Goal: Find specific page/section

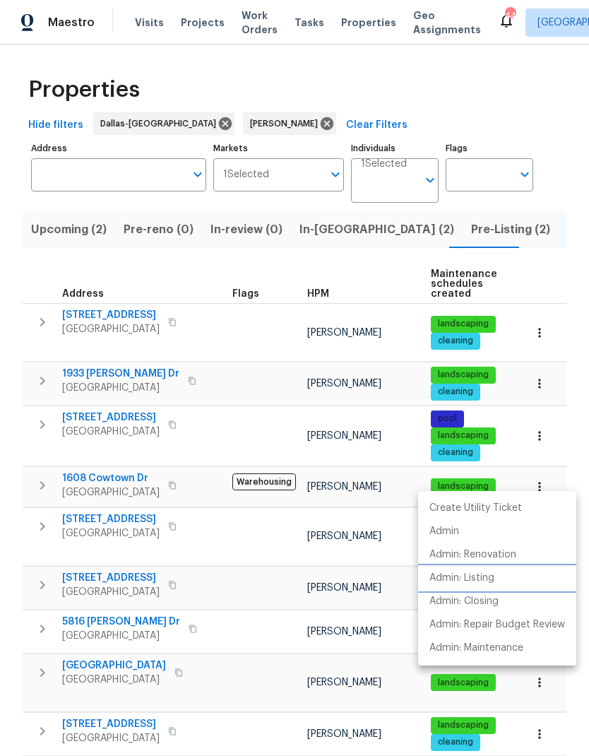
click at [491, 576] on p "Admin: Listing" at bounding box center [462, 578] width 65 height 15
click at [335, 219] on div at bounding box center [294, 378] width 589 height 756
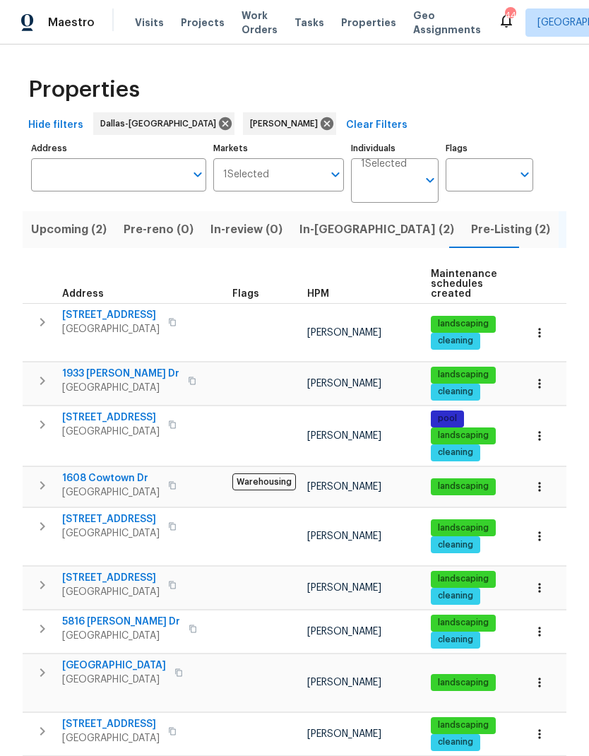
click at [326, 225] on span "In-reno (2)" at bounding box center [377, 230] width 155 height 20
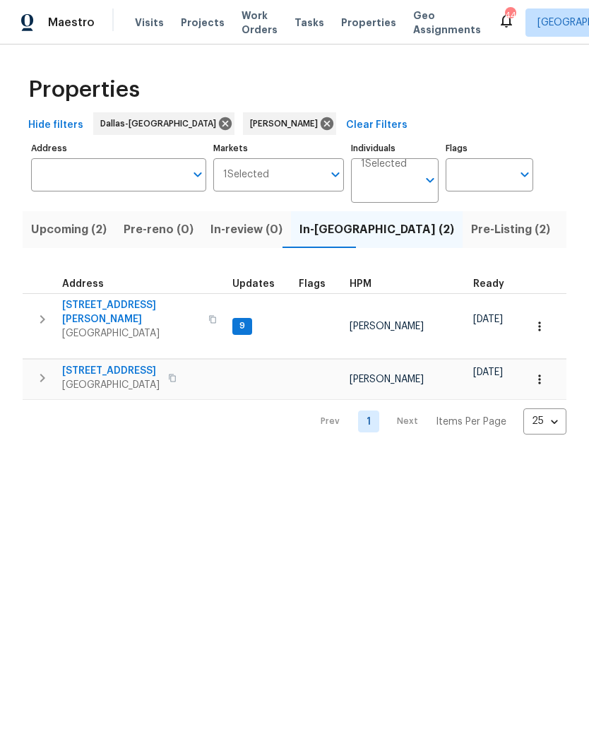
click at [93, 304] on span "[STREET_ADDRESS][PERSON_NAME]" at bounding box center [131, 312] width 138 height 28
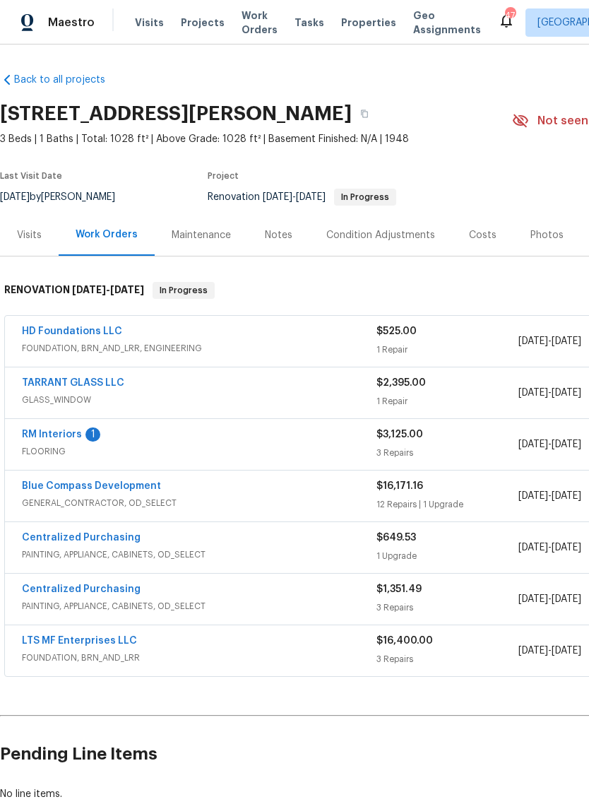
click at [61, 379] on link "TARRANT GLASS LLC" at bounding box center [73, 383] width 102 height 10
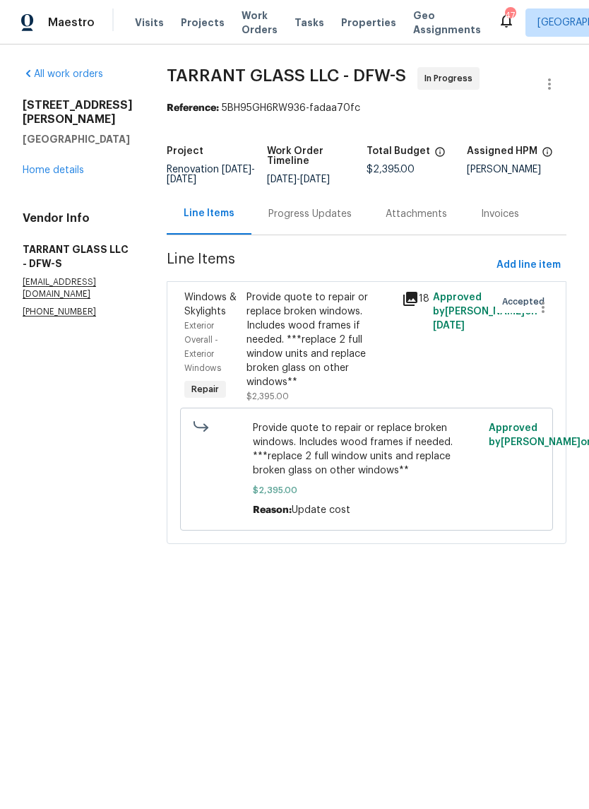
click at [310, 221] on div "Progress Updates" at bounding box center [310, 214] width 83 height 14
